Goal: Check status: Check status

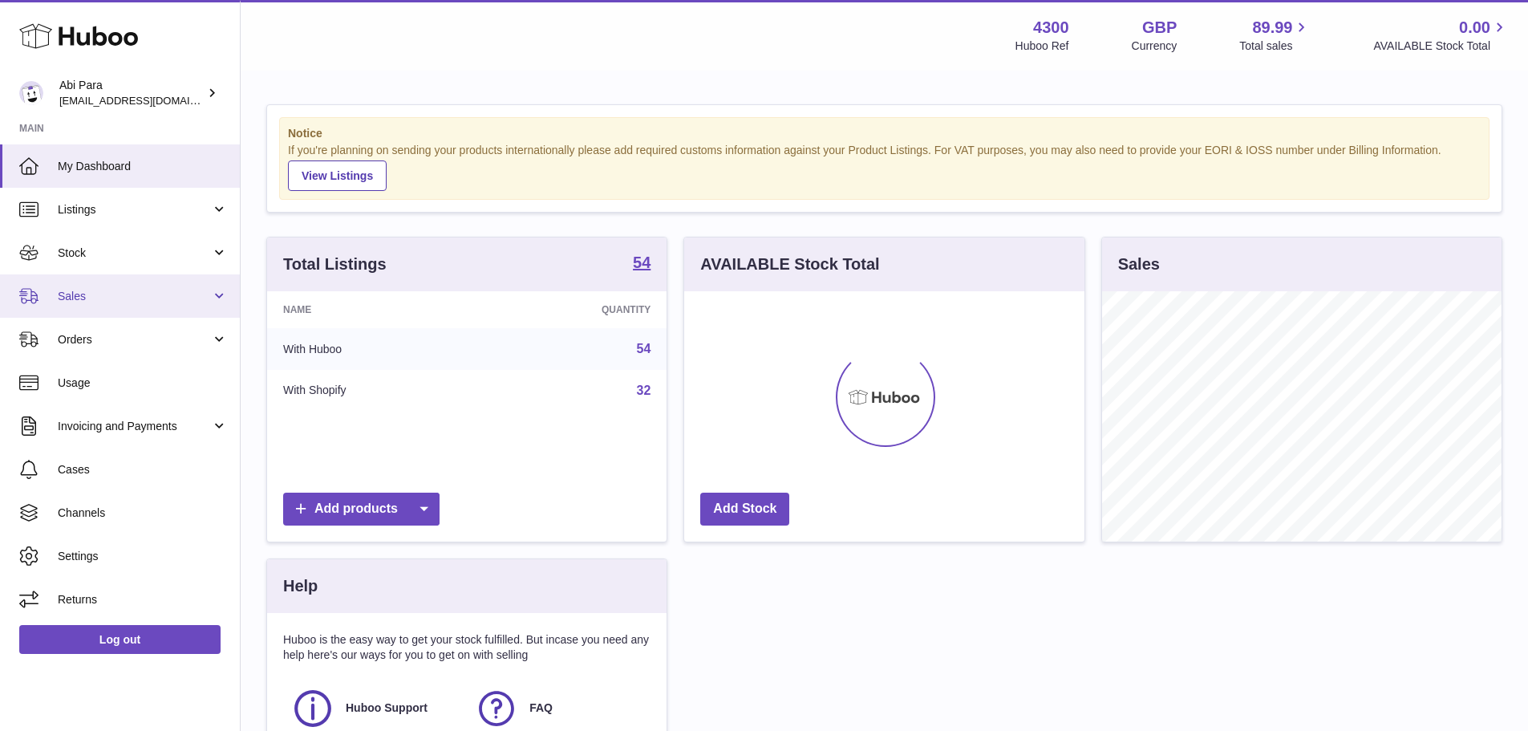
scroll to position [250, 400]
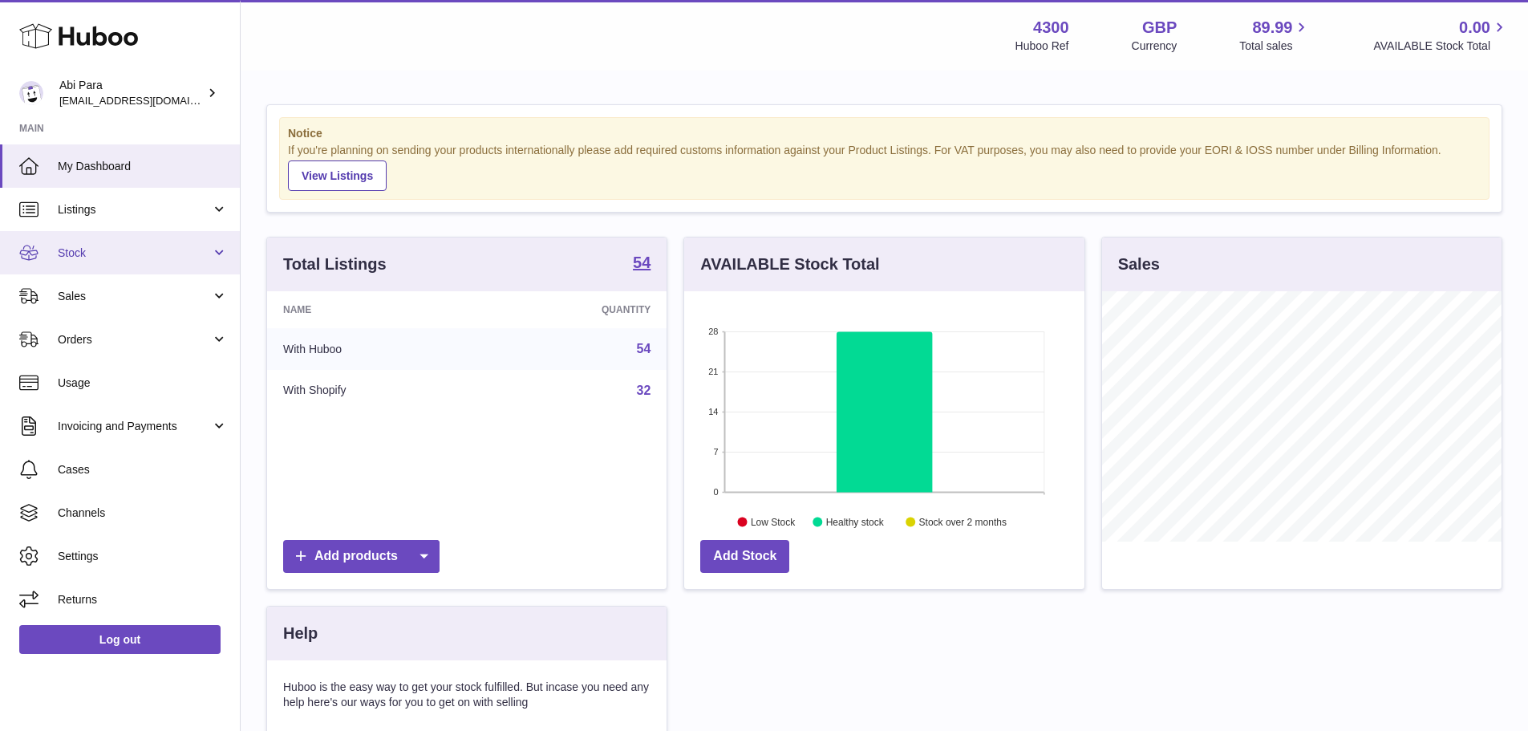
click at [126, 251] on span "Stock" at bounding box center [134, 252] width 153 height 15
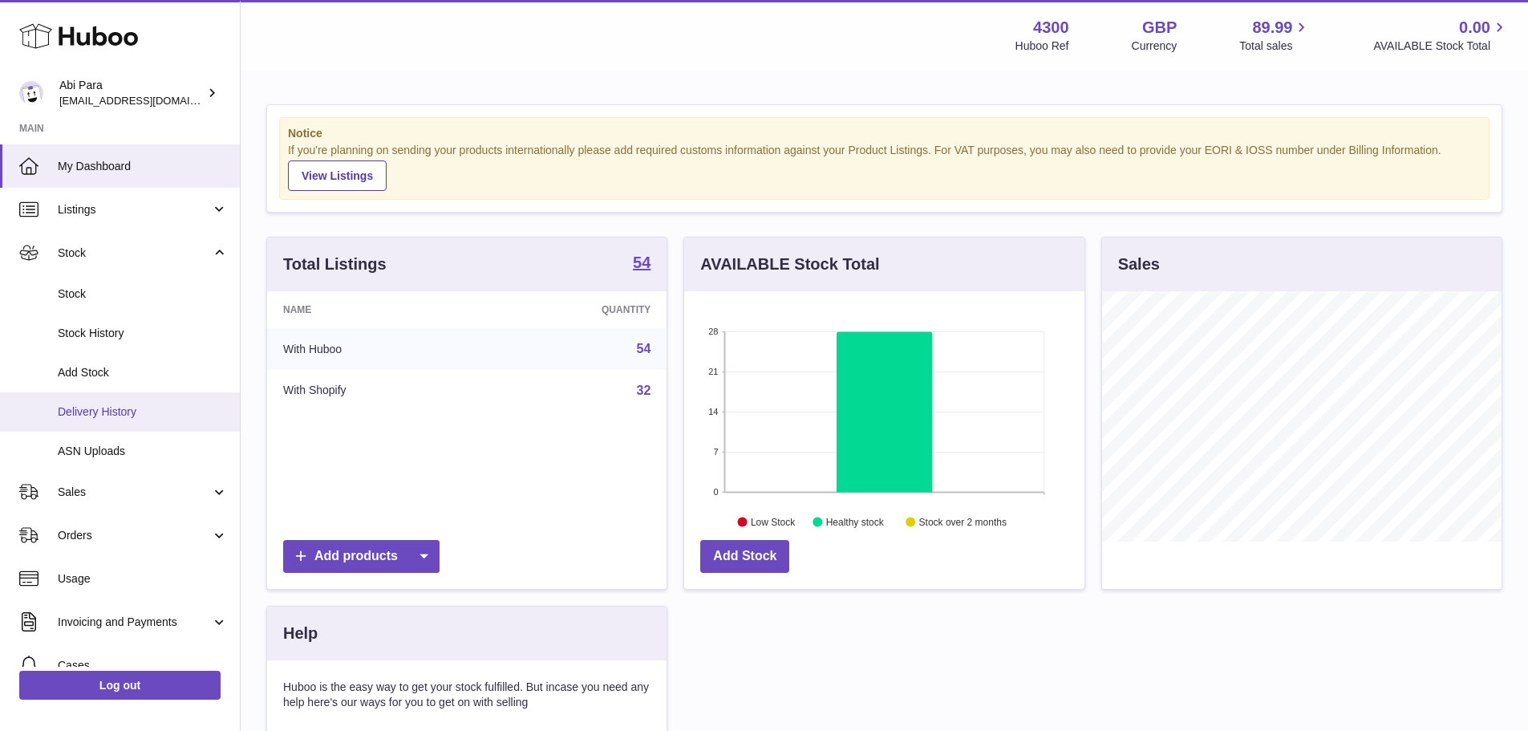
click at [125, 403] on link "Delivery History" at bounding box center [120, 411] width 240 height 39
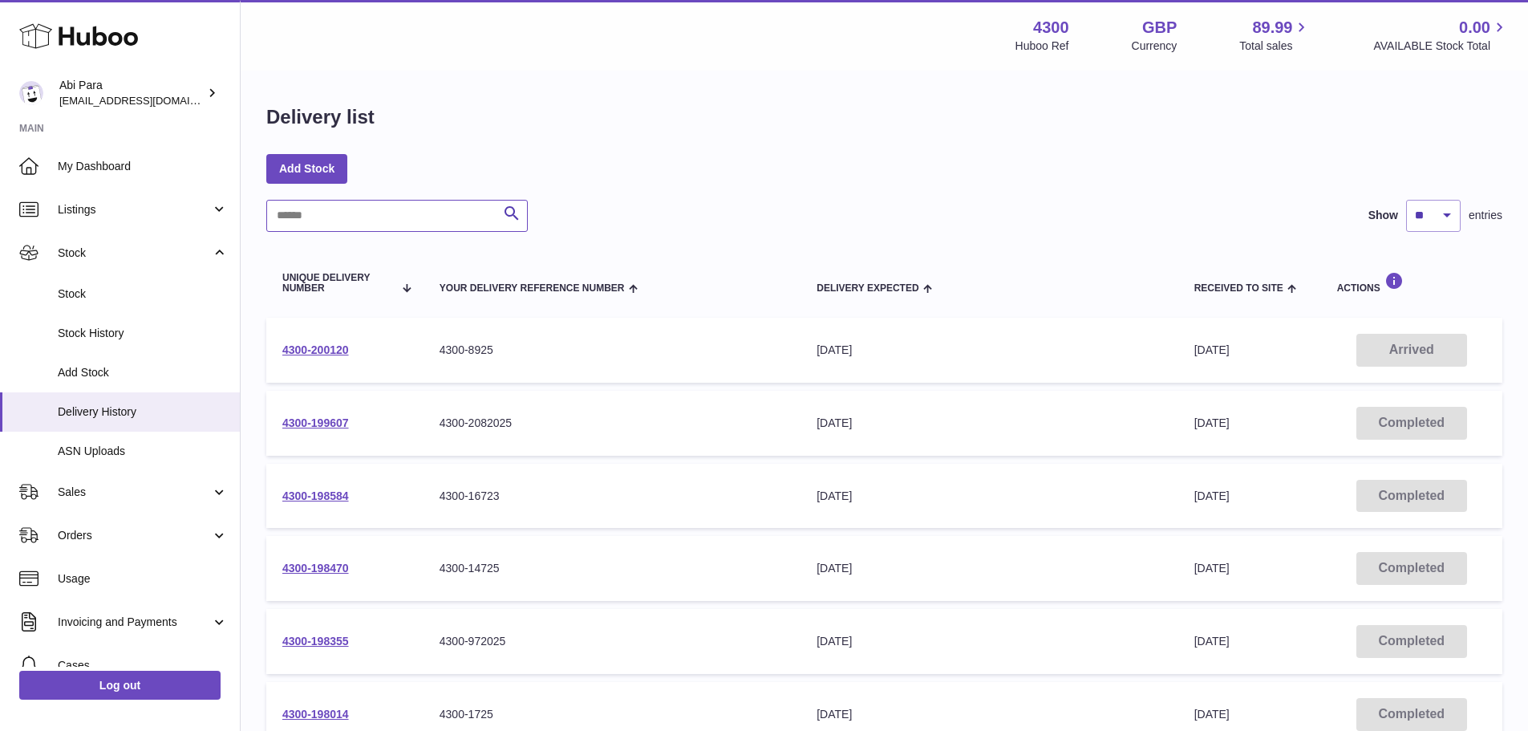
drag, startPoint x: 365, startPoint y: 224, endPoint x: 361, endPoint y: 206, distance: 18.1
click at [362, 215] on input "text" at bounding box center [397, 216] width 262 height 32
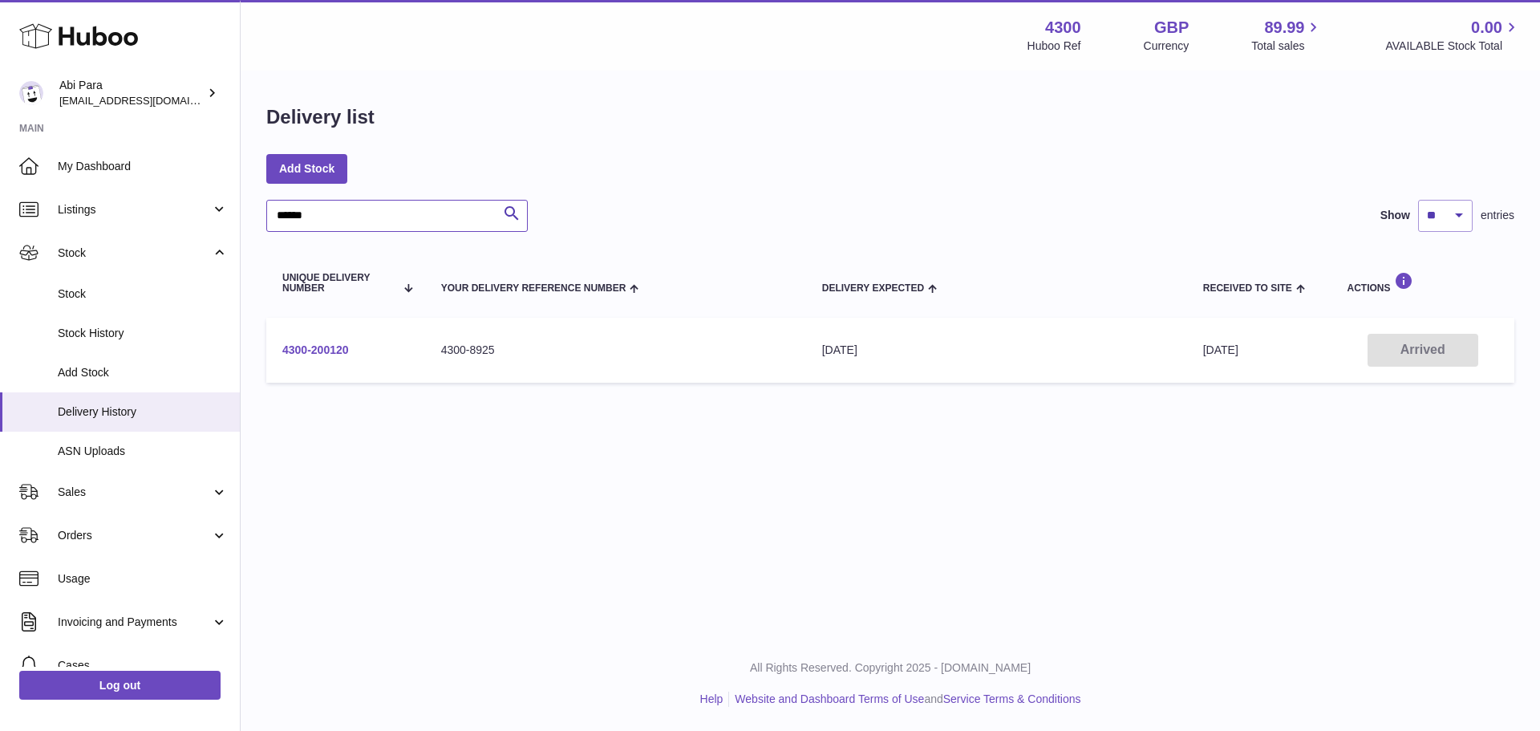
type input "******"
click at [298, 354] on link "4300-200120" at bounding box center [315, 349] width 67 height 13
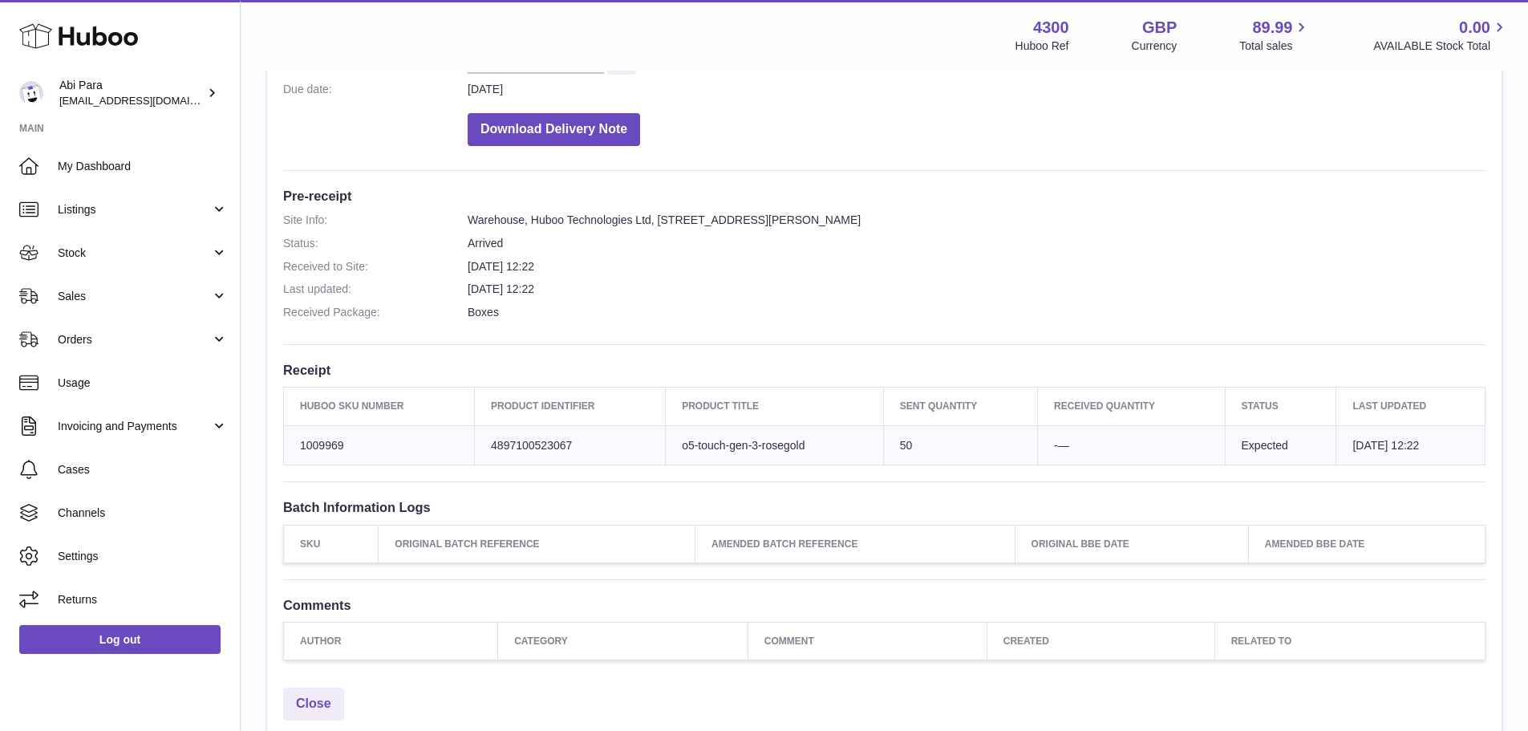
scroll to position [321, 0]
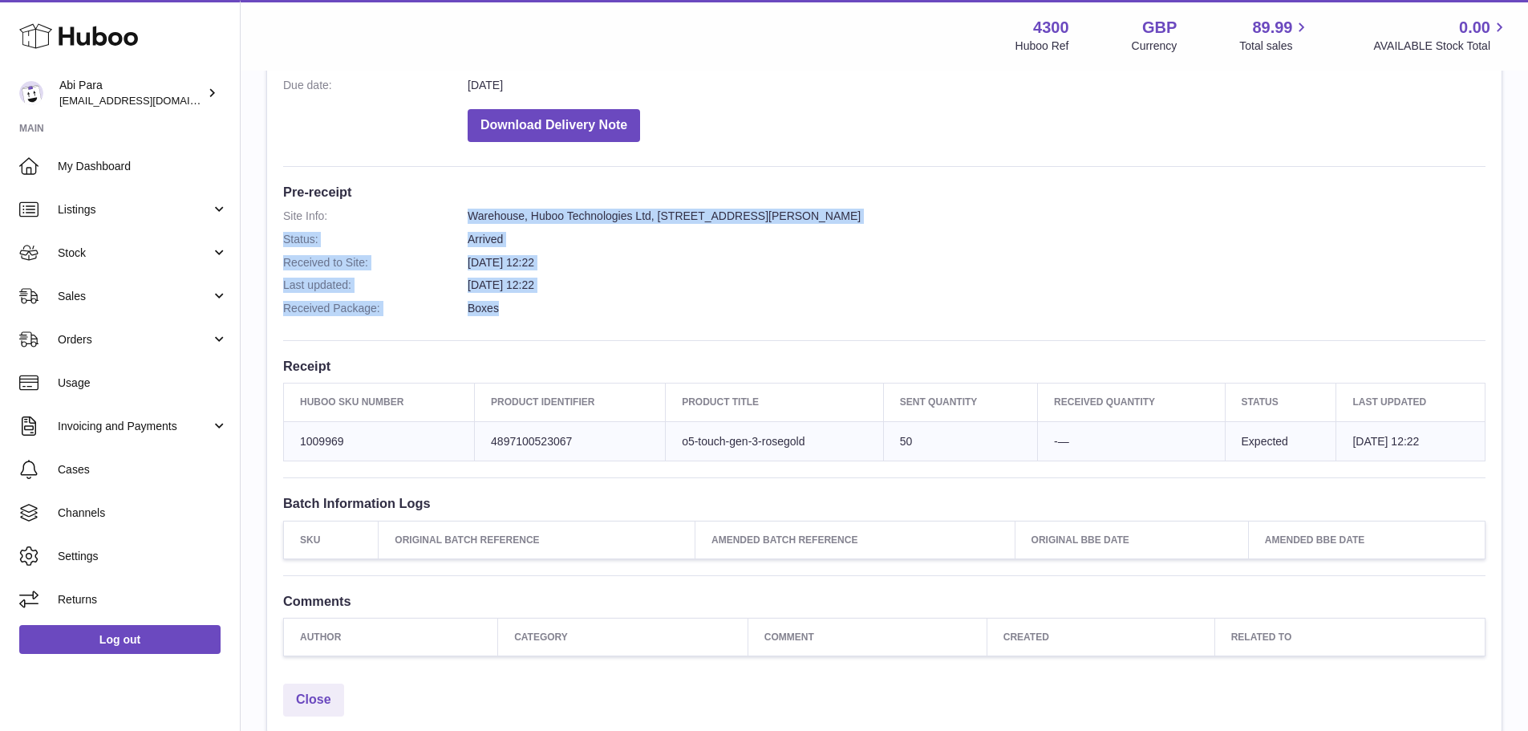
drag, startPoint x: 673, startPoint y: 309, endPoint x: 398, endPoint y: 213, distance: 291.5
click at [398, 213] on dl "Site Info: Warehouse, Huboo Technologies Ltd, [STREET_ADDRESS][PERSON_NAME] Sta…" at bounding box center [884, 267] width 1202 height 116
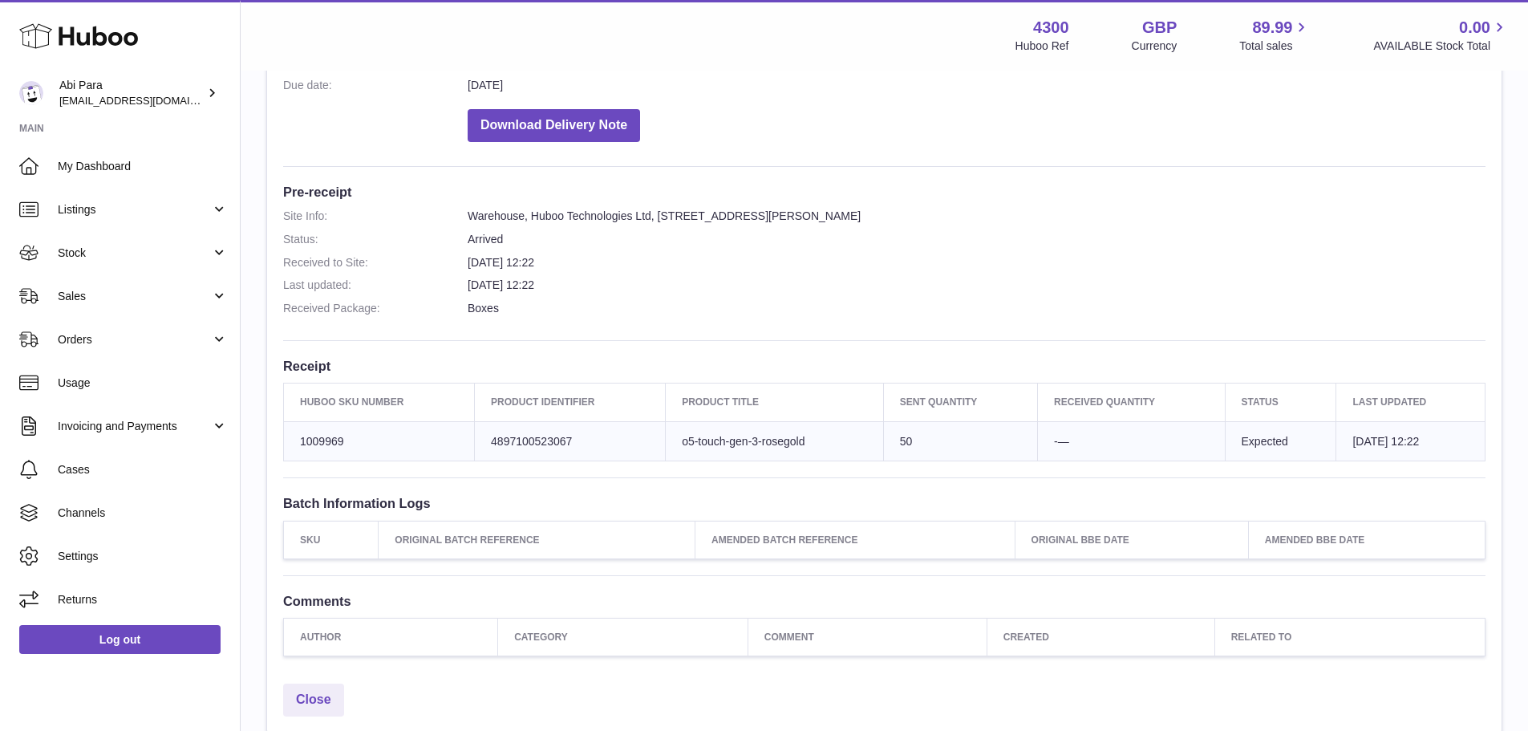
click at [776, 343] on div "Site Info: 4300-200120 Unit 2, Interplex [STREET_ADDRESS][PERSON_NAME] Please r…" at bounding box center [884, 256] width 1235 height 837
drag, startPoint x: 737, startPoint y: 319, endPoint x: 672, endPoint y: 452, distance: 147.4
click at [737, 319] on dl "Site Info: Warehouse, Huboo Technologies Ltd, [STREET_ADDRESS][PERSON_NAME] Sta…" at bounding box center [884, 267] width 1202 height 116
